Goal: Task Accomplishment & Management: Use online tool/utility

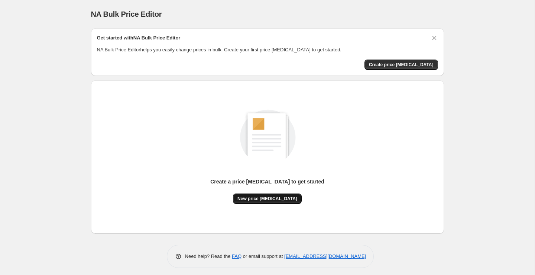
click at [283, 199] on span "New price [MEDICAL_DATA]" at bounding box center [268, 199] width 60 height 6
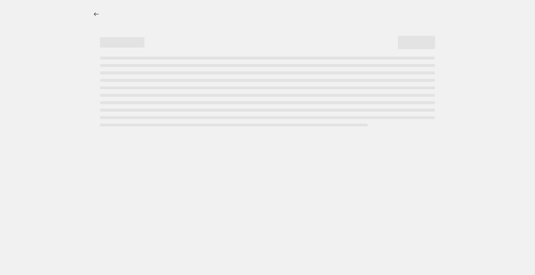
select select "percentage"
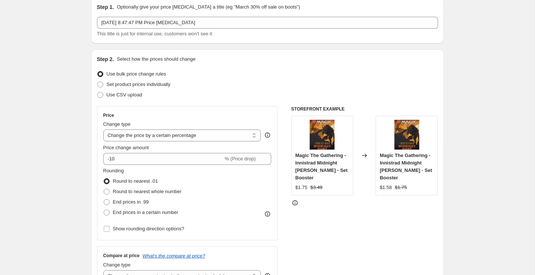
scroll to position [46, 0]
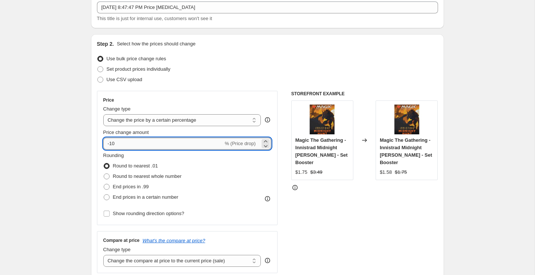
click at [188, 140] on input "-10" at bounding box center [163, 144] width 120 height 12
type input "-1"
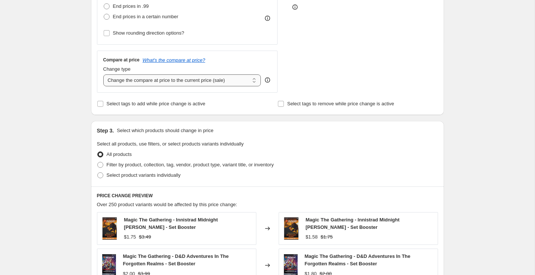
scroll to position [227, 0]
type input "-40"
click at [228, 167] on span "Filter by product, collection, tag, vendor, product type, variant title, or inv…" at bounding box center [190, 164] width 167 height 7
click at [98, 162] on input "Filter by product, collection, tag, vendor, product type, variant title, or inv…" at bounding box center [97, 161] width 0 height 0
radio input "true"
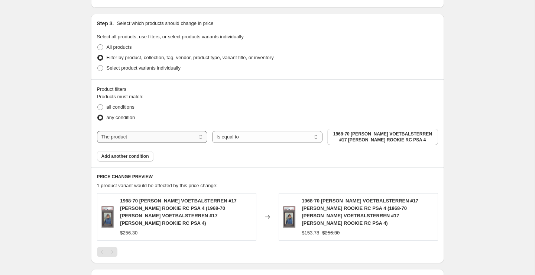
scroll to position [334, 0]
click at [187, 133] on select "The product The product's collection The product's tag The product's vendor The…" at bounding box center [152, 136] width 110 height 12
click at [247, 139] on select "Is equal to Is not equal to" at bounding box center [267, 136] width 110 height 12
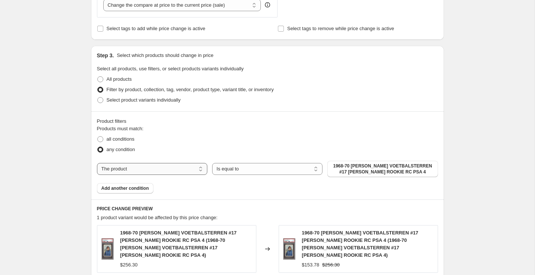
scroll to position [281, 0]
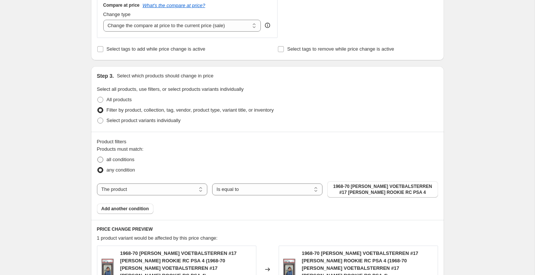
click at [126, 159] on span "all conditions" at bounding box center [121, 160] width 28 height 6
click at [98, 157] on input "all conditions" at bounding box center [97, 157] width 0 height 0
radio input "true"
click at [117, 168] on span "any condition" at bounding box center [121, 170] width 29 height 6
click at [98, 167] on input "any condition" at bounding box center [97, 167] width 0 height 0
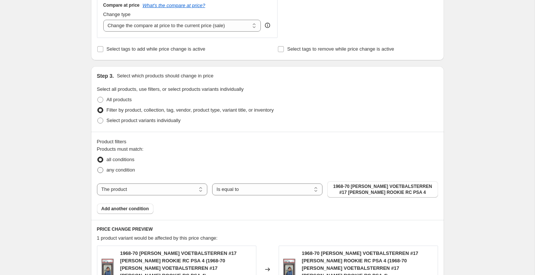
radio input "true"
click at [132, 208] on span "Add another condition" at bounding box center [125, 209] width 48 height 6
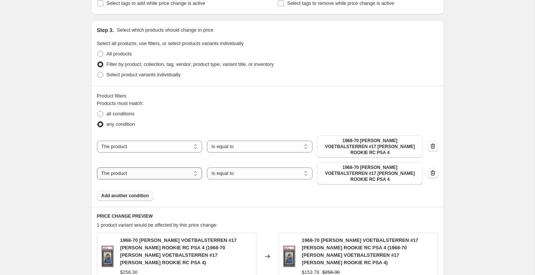
scroll to position [329, 0]
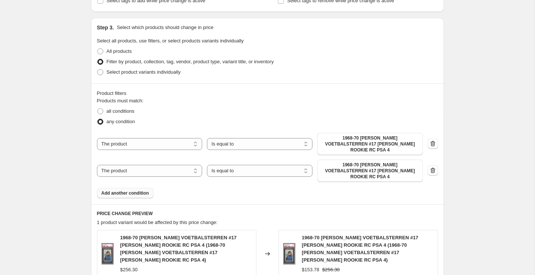
click at [134, 190] on span "Add another condition" at bounding box center [125, 193] width 48 height 6
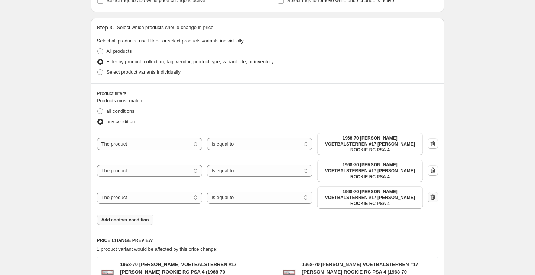
click at [433, 194] on icon "button" at bounding box center [433, 197] width 5 height 6
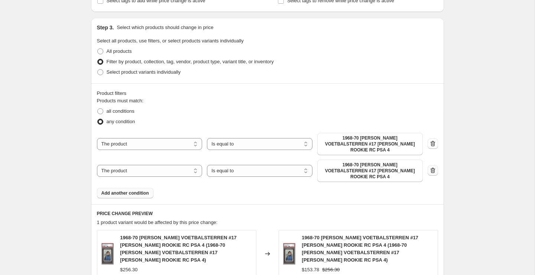
click at [434, 167] on icon "button" at bounding box center [433, 170] width 5 height 6
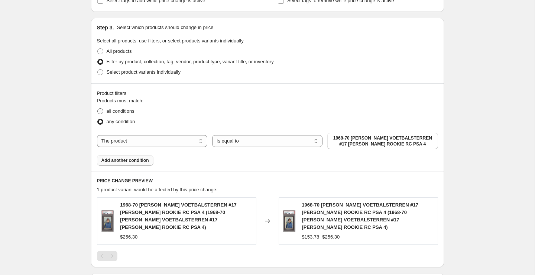
click at [121, 113] on span "all conditions" at bounding box center [121, 111] width 28 height 6
click at [98, 109] on input "all conditions" at bounding box center [97, 108] width 0 height 0
radio input "true"
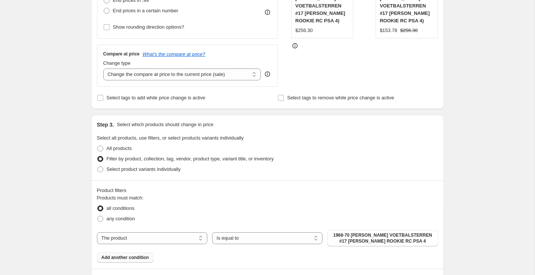
scroll to position [232, 0]
click at [198, 74] on select "Change the compare at price to the current price (sale) Change the compare at p…" at bounding box center [182, 75] width 158 height 12
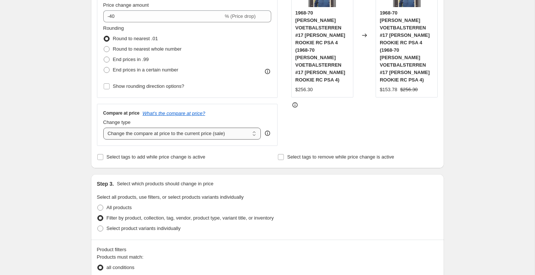
scroll to position [174, 0]
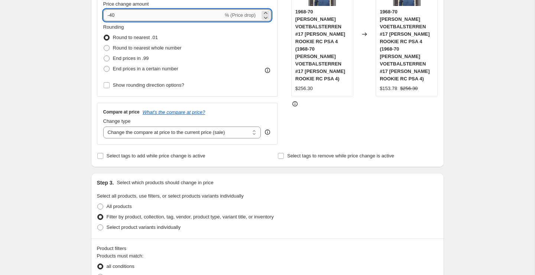
click at [145, 16] on input "-40" at bounding box center [163, 15] width 120 height 12
type input "-40"
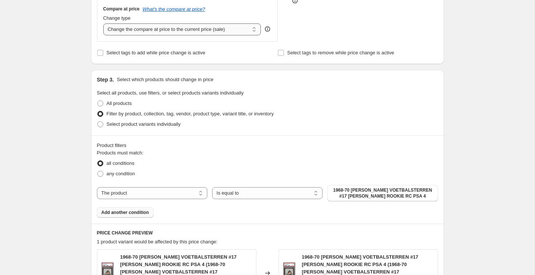
scroll to position [280, 0]
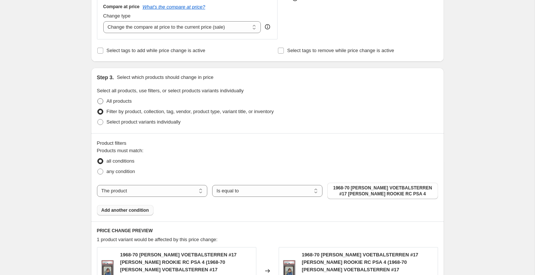
click at [131, 99] on span "All products" at bounding box center [119, 101] width 25 height 6
click at [98, 99] on input "All products" at bounding box center [97, 98] width 0 height 0
radio input "true"
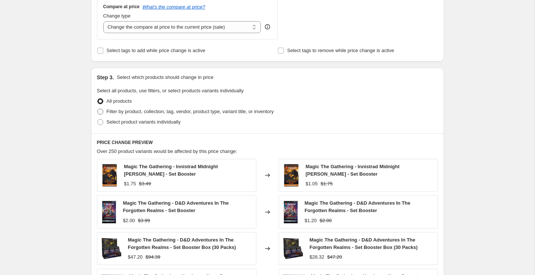
click at [151, 113] on span "Filter by product, collection, tag, vendor, product type, variant title, or inv…" at bounding box center [190, 112] width 167 height 6
click at [98, 109] on input "Filter by product, collection, tag, vendor, product type, variant title, or inv…" at bounding box center [97, 109] width 0 height 0
radio input "true"
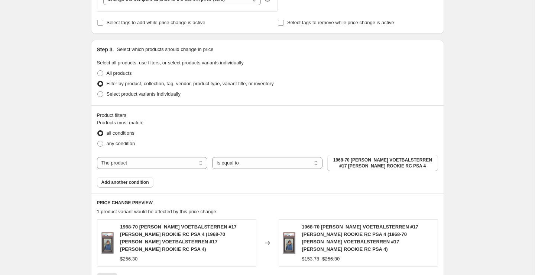
scroll to position [310, 0]
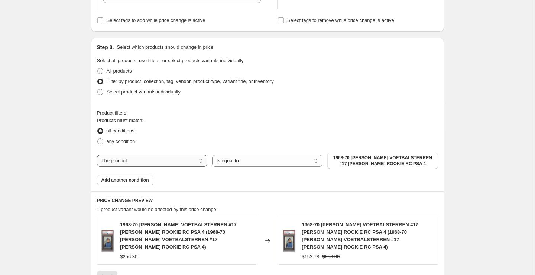
click at [167, 161] on select "The product The product's collection The product's tag The product's vendor The…" at bounding box center [152, 161] width 110 height 12
select select "title"
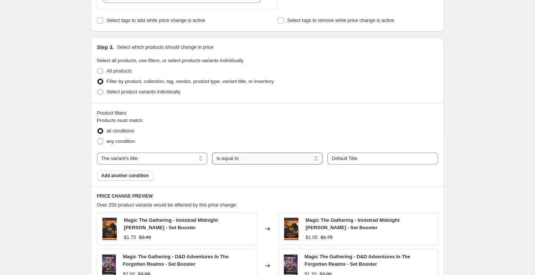
click at [275, 163] on select "Is equal to Is not equal to Contains" at bounding box center [267, 158] width 110 height 12
click at [283, 160] on select "Is equal to Is not equal to Contains" at bounding box center [267, 158] width 110 height 12
select select "contains"
click at [345, 162] on input "Default Title" at bounding box center [383, 158] width 110 height 12
click at [357, 159] on input "Default Title" at bounding box center [383, 158] width 110 height 12
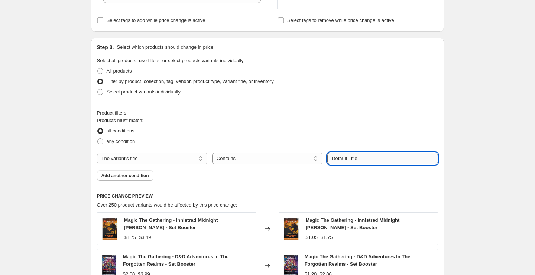
click at [357, 159] on input "Default Title" at bounding box center [383, 158] width 110 height 12
drag, startPoint x: 369, startPoint y: 159, endPoint x: 329, endPoint y: 159, distance: 40.2
click at [329, 159] on input "Default Title" at bounding box center [383, 158] width 110 height 12
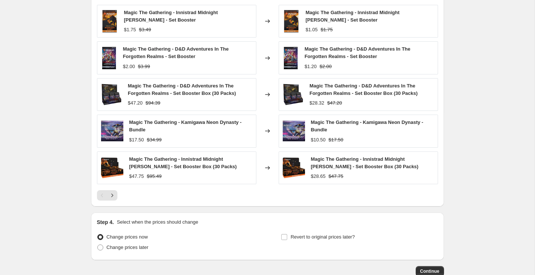
scroll to position [520, 0]
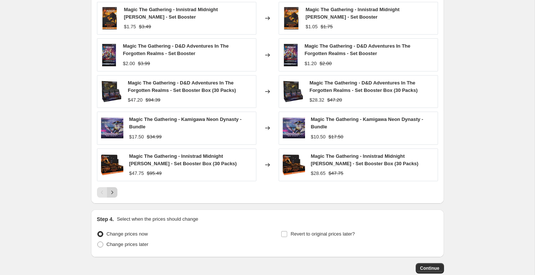
type input "25"
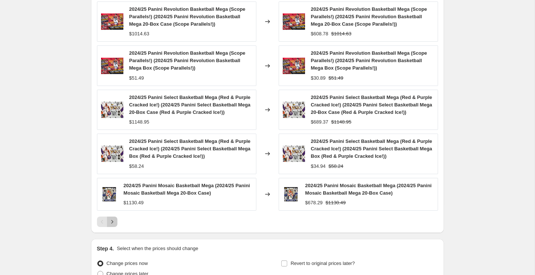
scroll to position [601, 0]
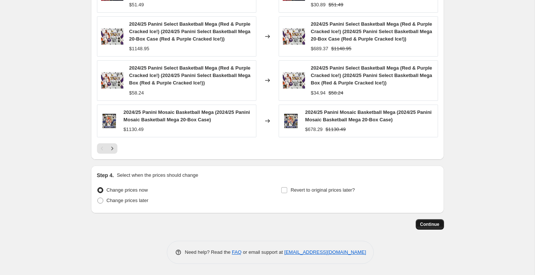
click at [426, 225] on span "Continue" at bounding box center [429, 224] width 19 height 6
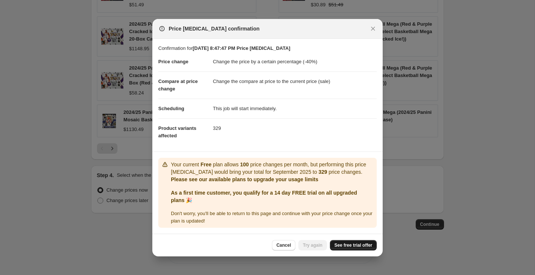
click at [360, 249] on link "See free trial offer" at bounding box center [353, 245] width 47 height 10
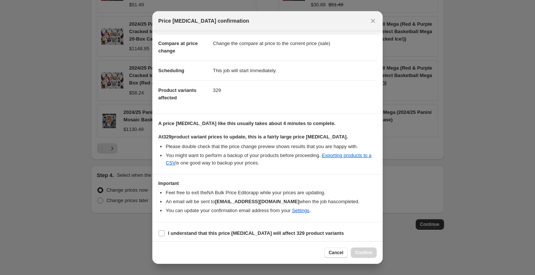
scroll to position [33, 0]
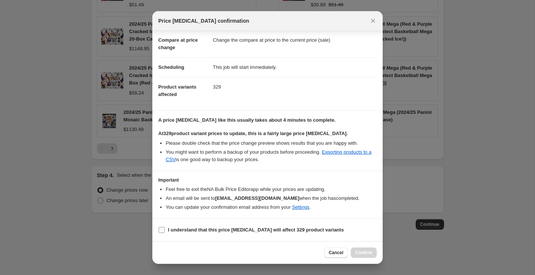
click at [164, 230] on input "I understand that this price change job will affect 329 product variants" at bounding box center [162, 230] width 6 height 6
checkbox input "true"
click at [360, 249] on button "Confirm" at bounding box center [364, 252] width 26 height 10
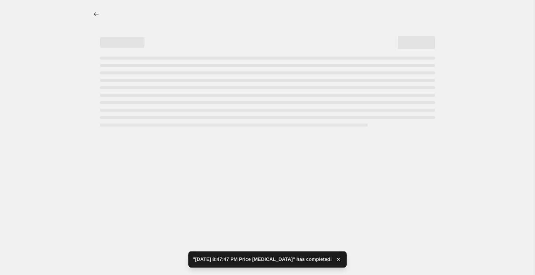
select select "percentage"
select select "title"
select select "contains"
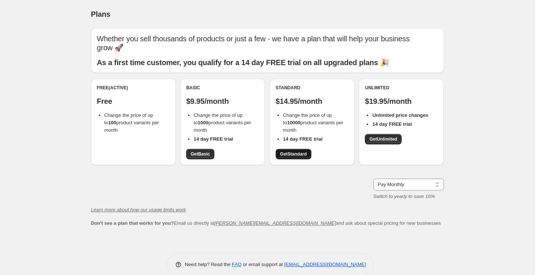
click at [297, 151] on span "Get Standard" at bounding box center [293, 154] width 27 height 6
